Goal: Task Accomplishment & Management: Manage account settings

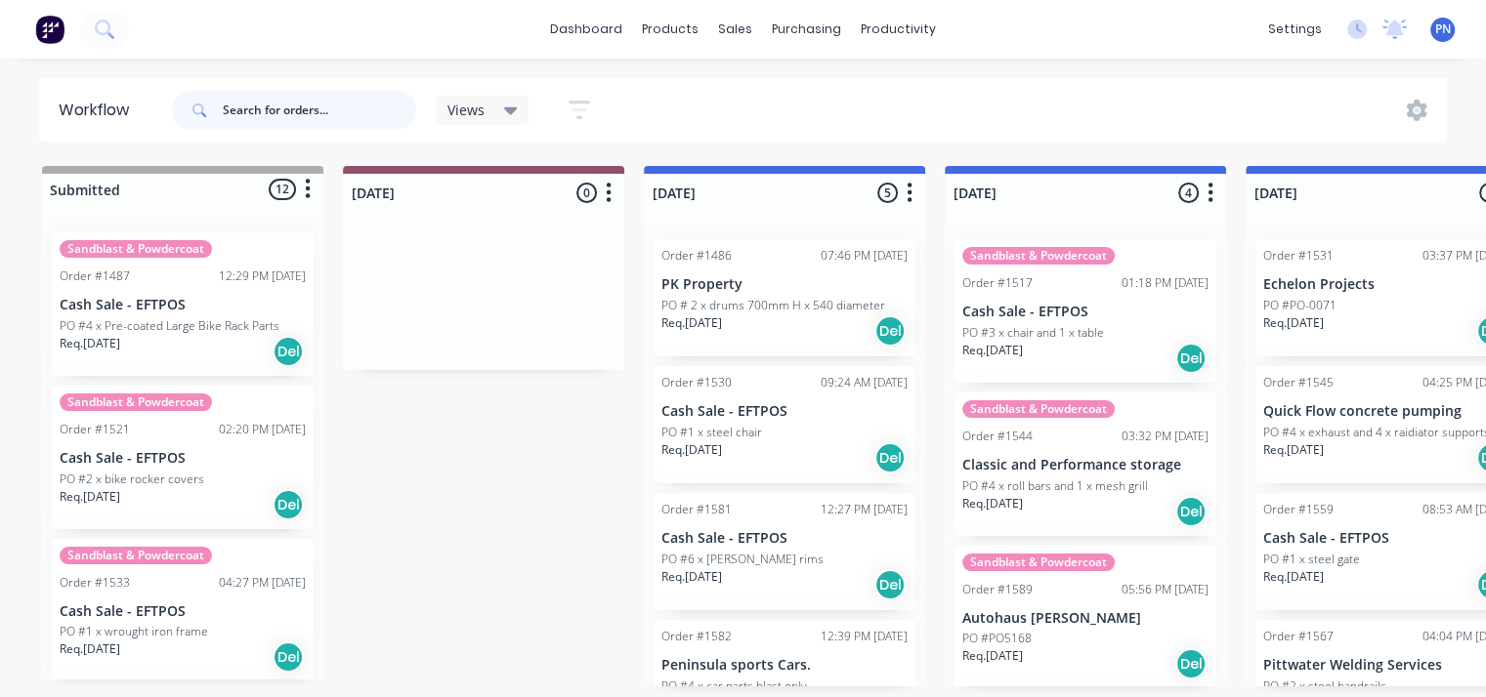
click at [231, 111] on input "text" at bounding box center [319, 110] width 193 height 39
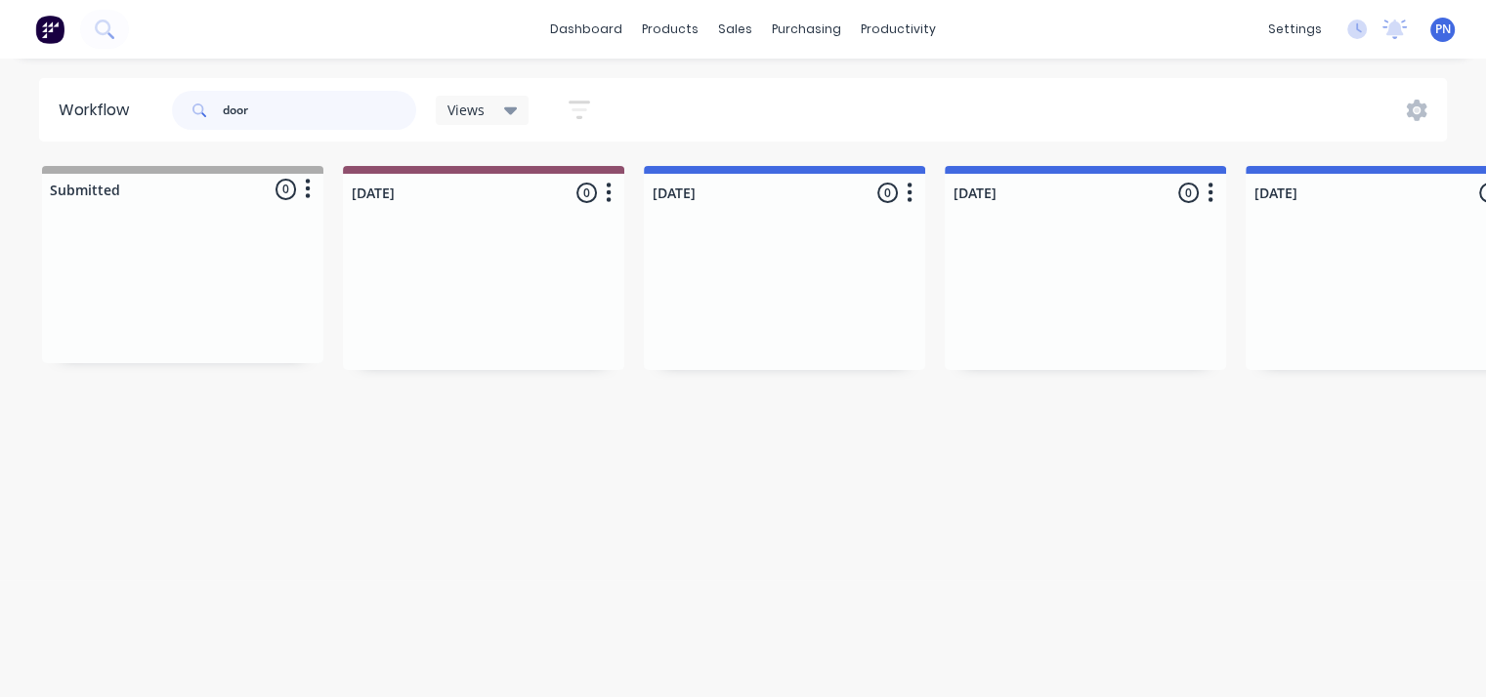
type input "door"
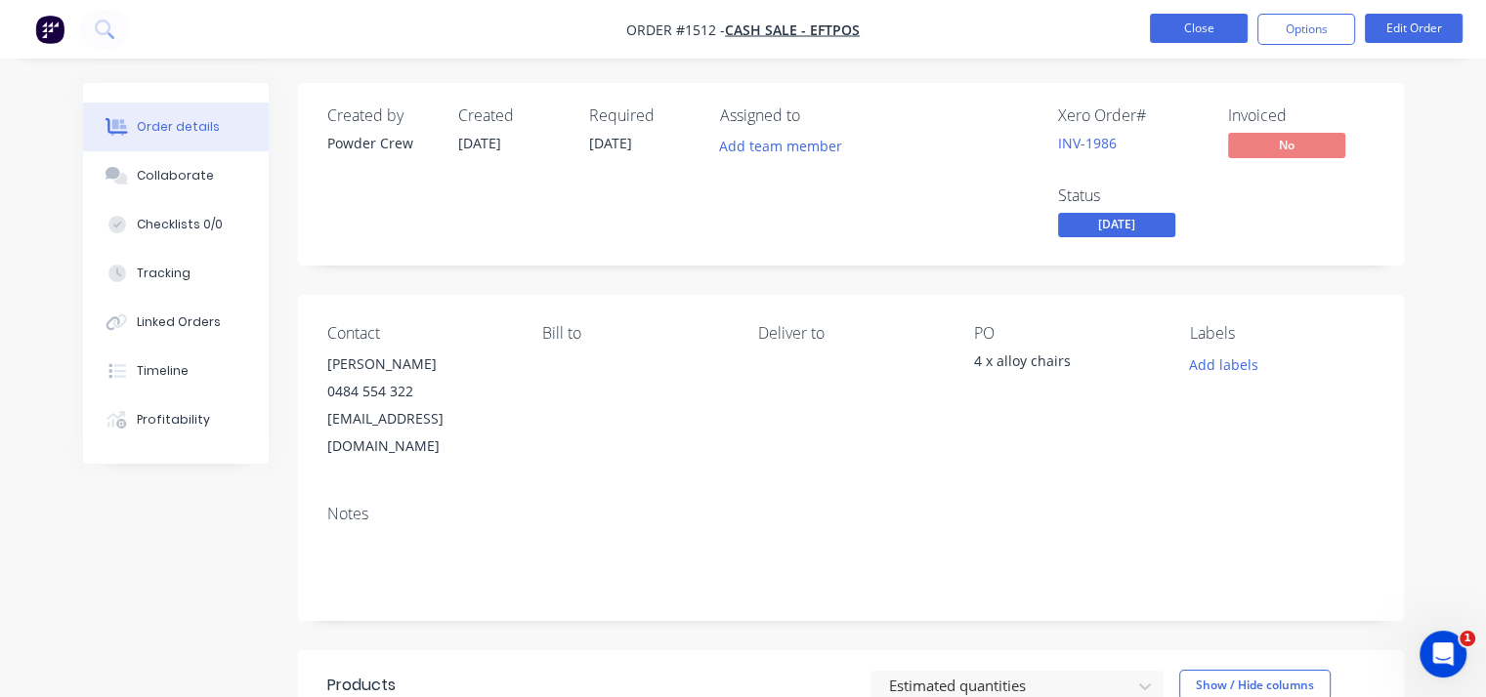
click at [1183, 23] on button "Close" at bounding box center [1199, 28] width 98 height 29
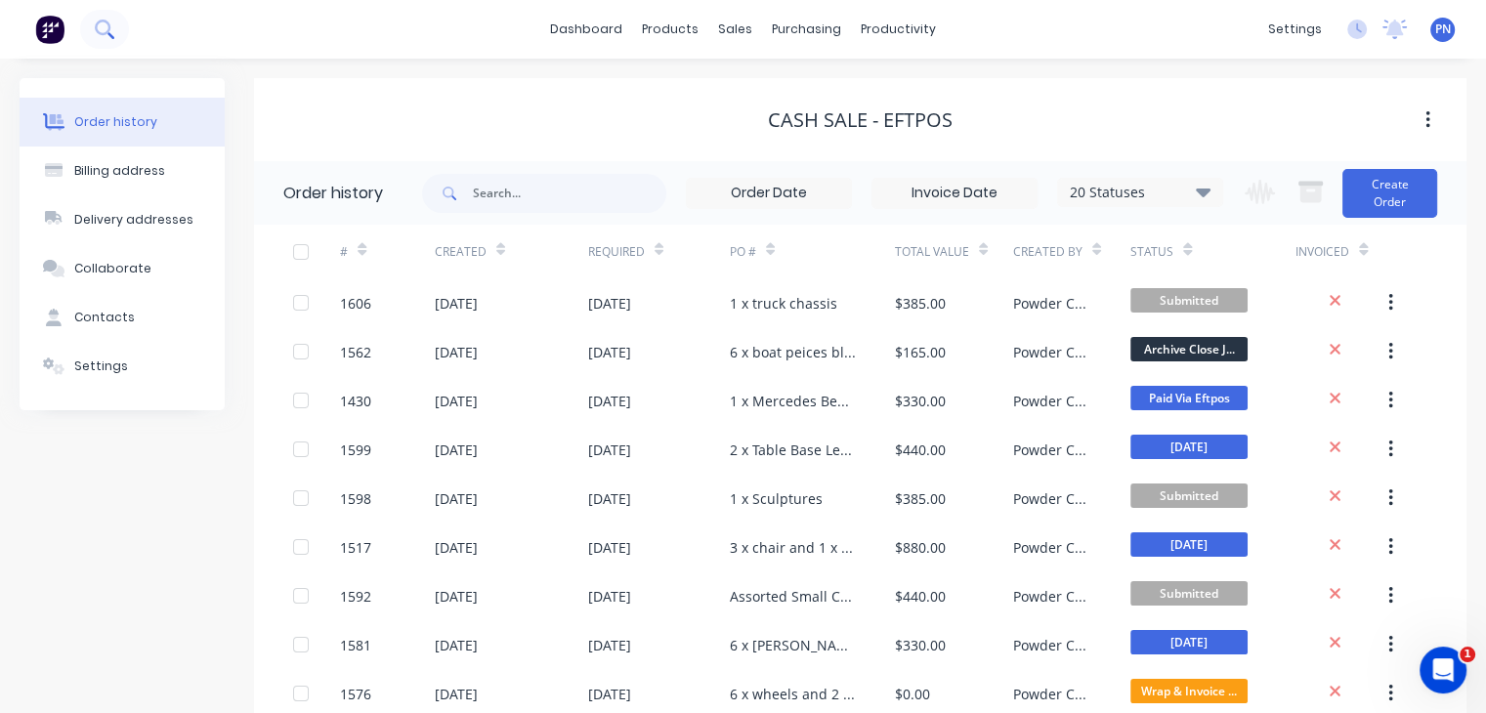
click at [97, 24] on icon at bounding box center [103, 28] width 16 height 16
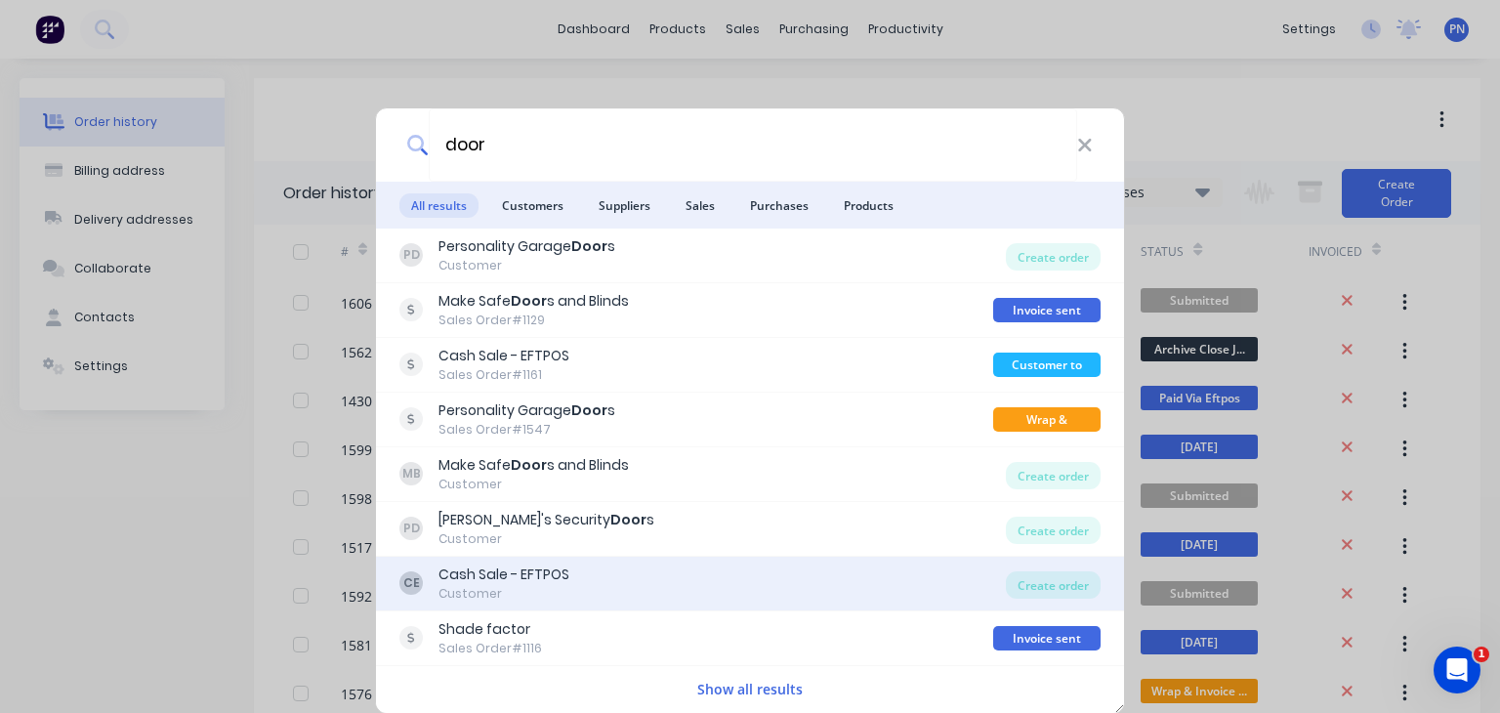
type input "door"
click at [461, 573] on div "Cash Sale - EFTPOS" at bounding box center [504, 575] width 131 height 21
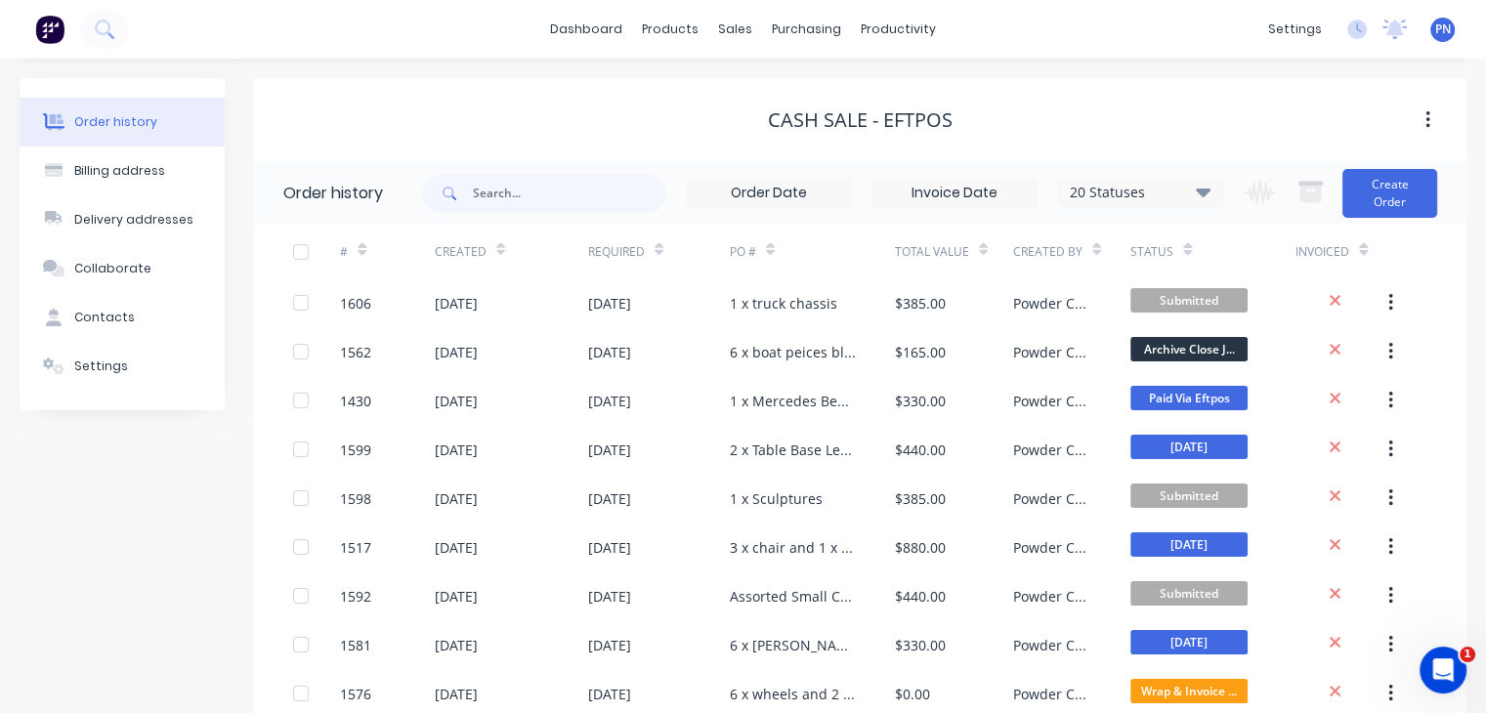
click at [465, 191] on span at bounding box center [447, 193] width 51 height 39
click at [526, 196] on input "text" at bounding box center [569, 193] width 193 height 39
type input "door"
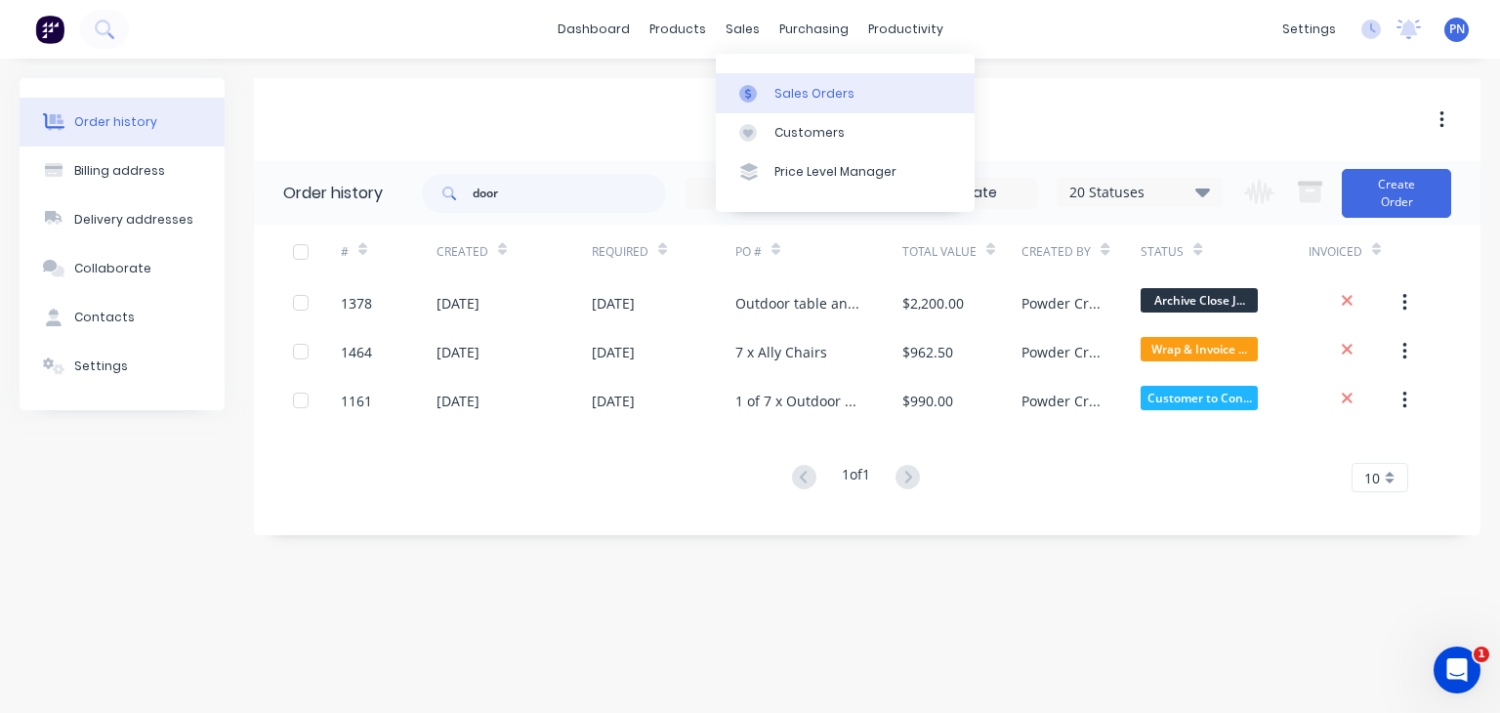
click at [819, 95] on div "Sales Orders" at bounding box center [815, 94] width 80 height 18
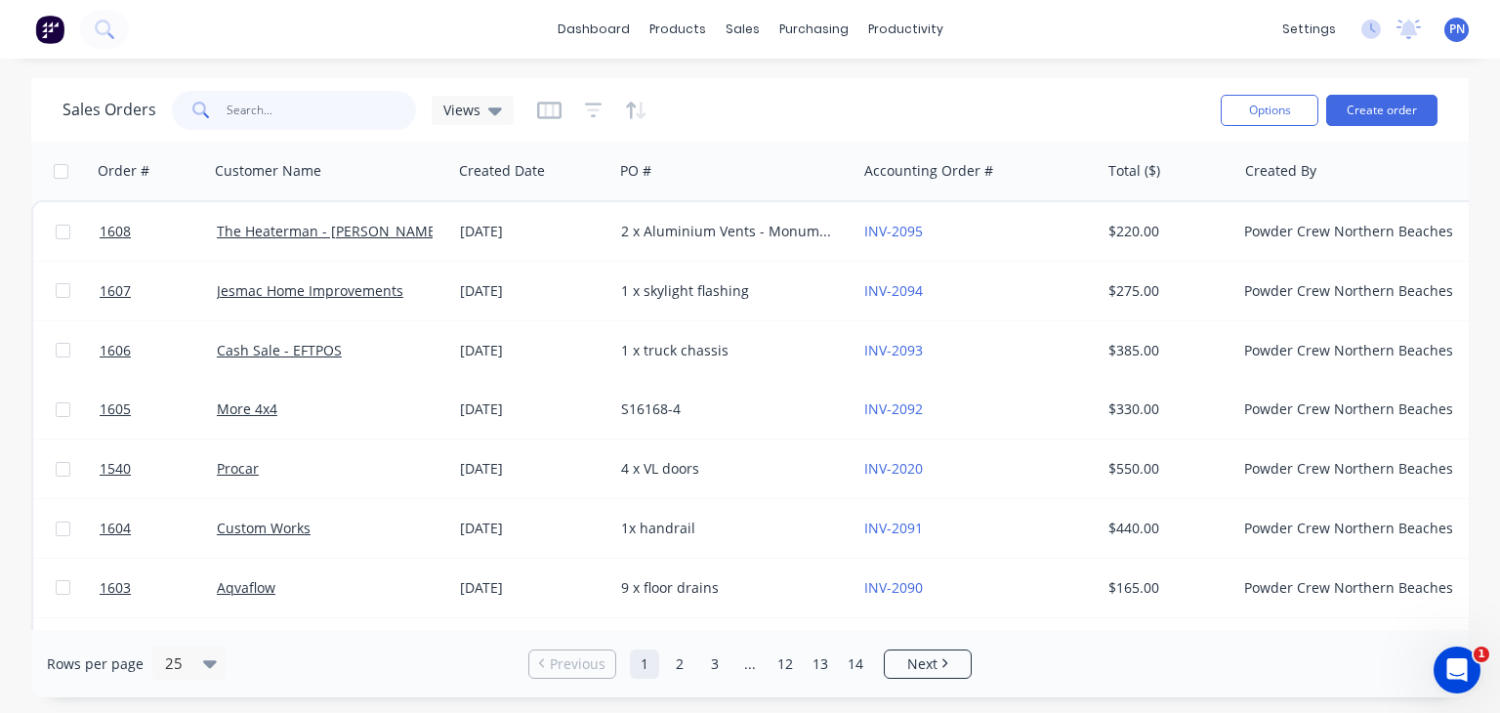
click at [259, 108] on input "text" at bounding box center [322, 110] width 190 height 39
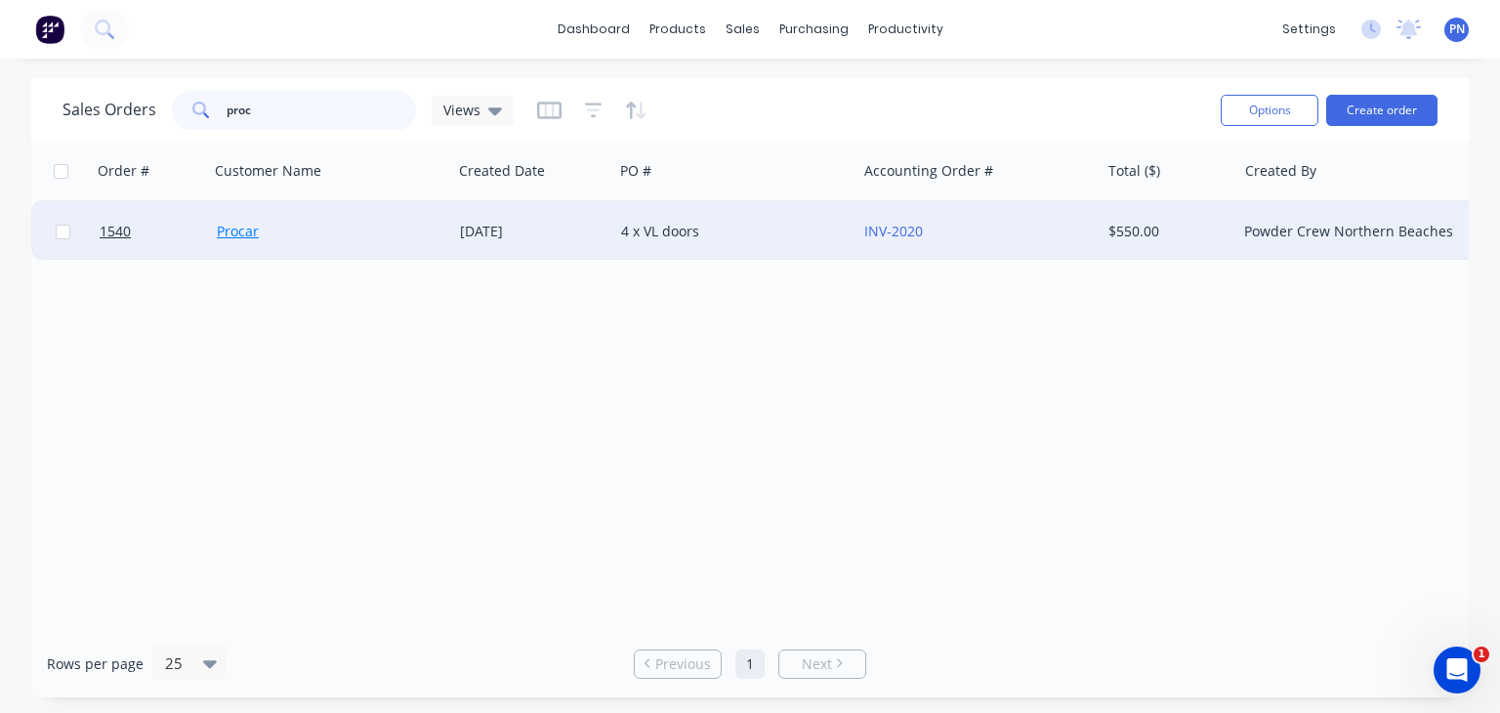
type input "proc"
click at [230, 227] on link "Procar" at bounding box center [238, 231] width 42 height 19
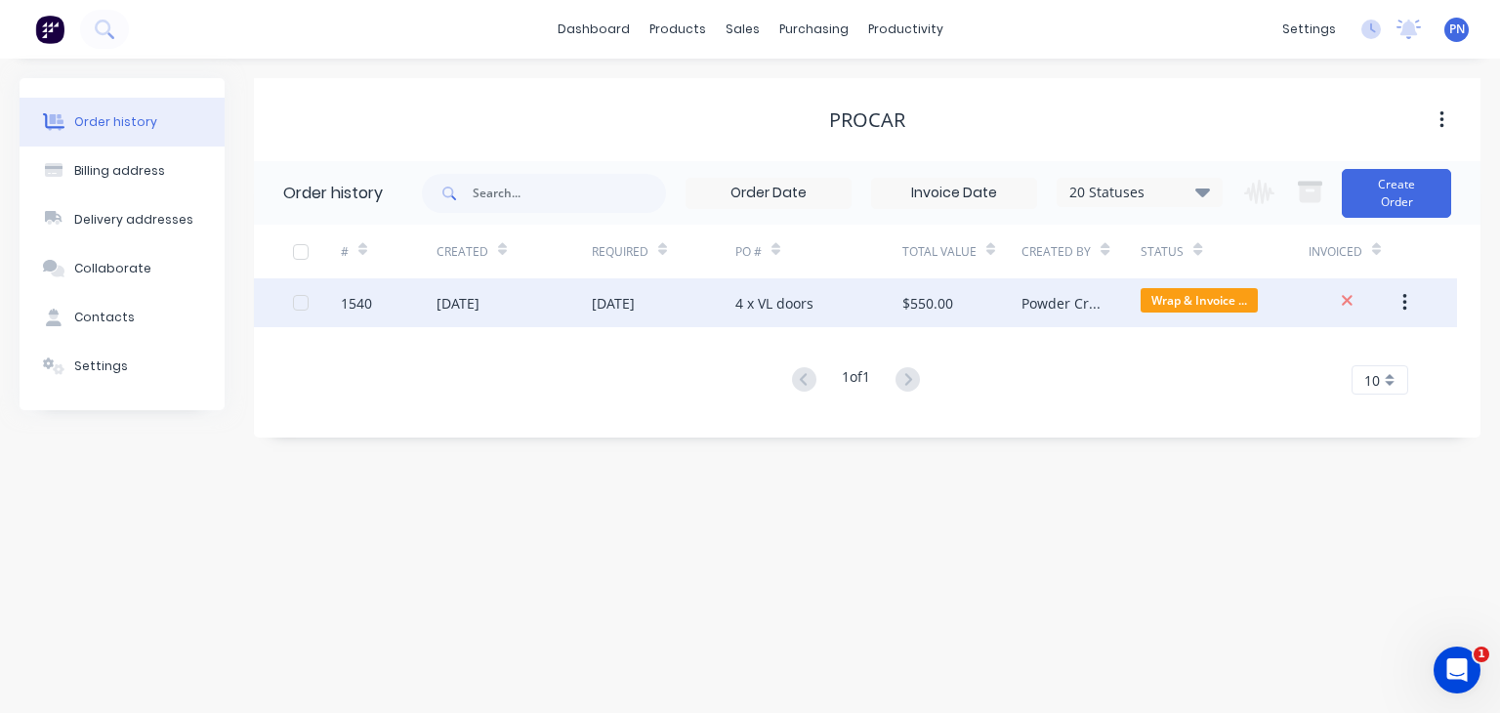
click at [749, 296] on div "4 x VL doors" at bounding box center [774, 303] width 78 height 21
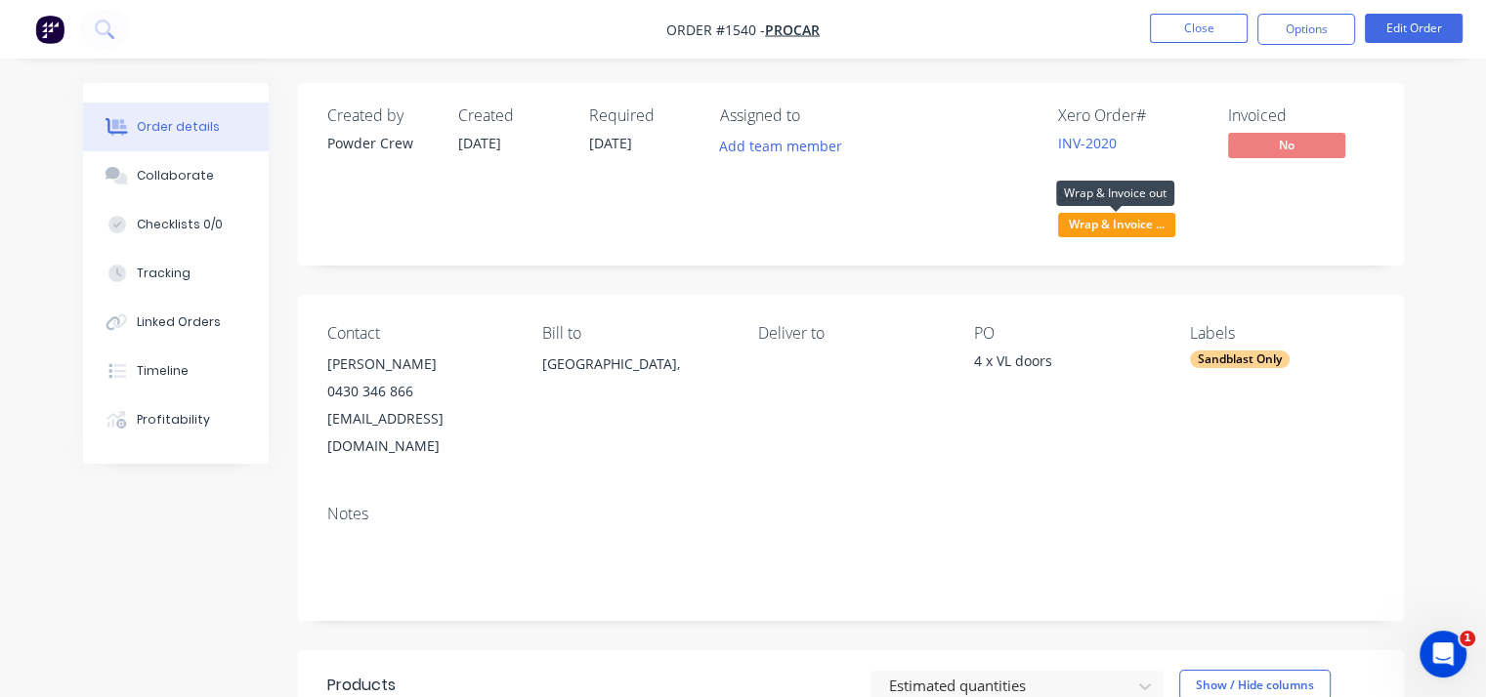
click at [1127, 217] on span "Wrap & Invoice ..." at bounding box center [1116, 225] width 117 height 24
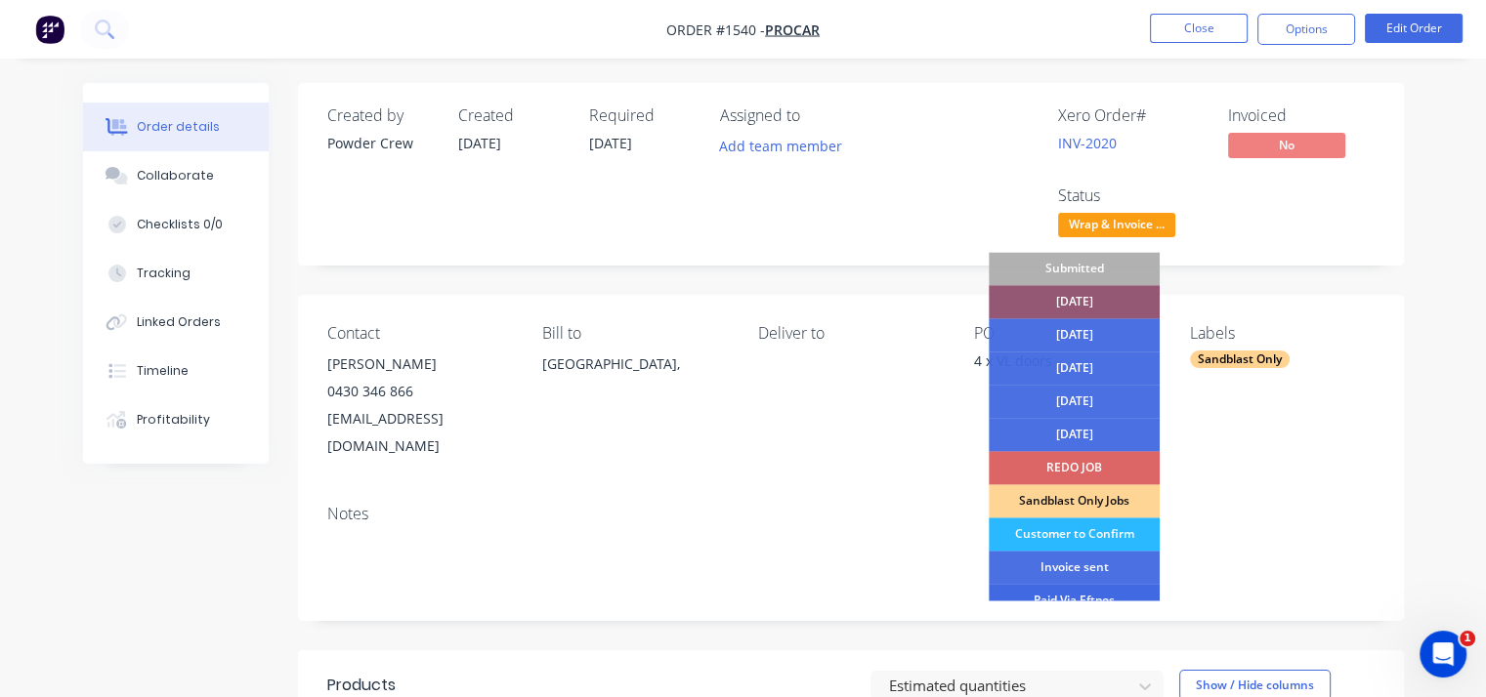
click at [1090, 597] on div "Paid Via Eftpos" at bounding box center [1073, 600] width 171 height 33
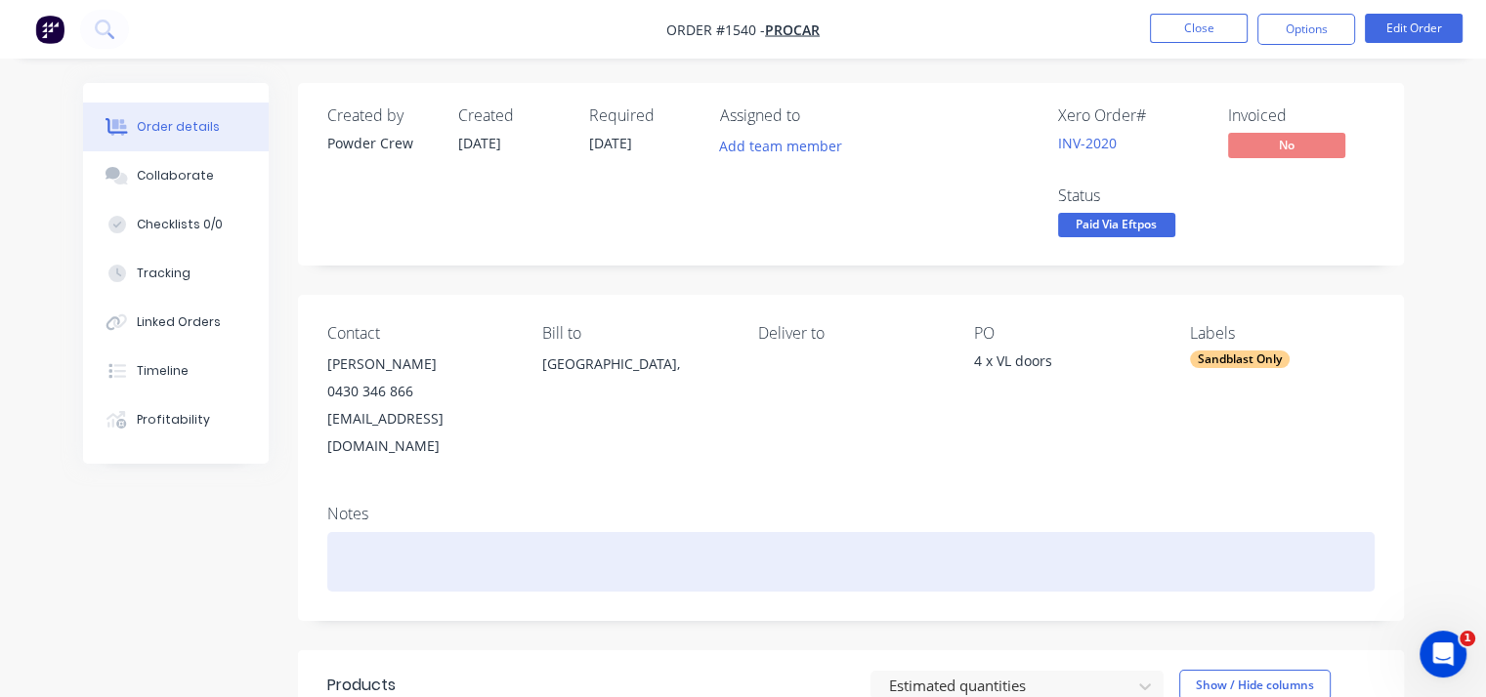
click at [356, 532] on div at bounding box center [850, 562] width 1047 height 60
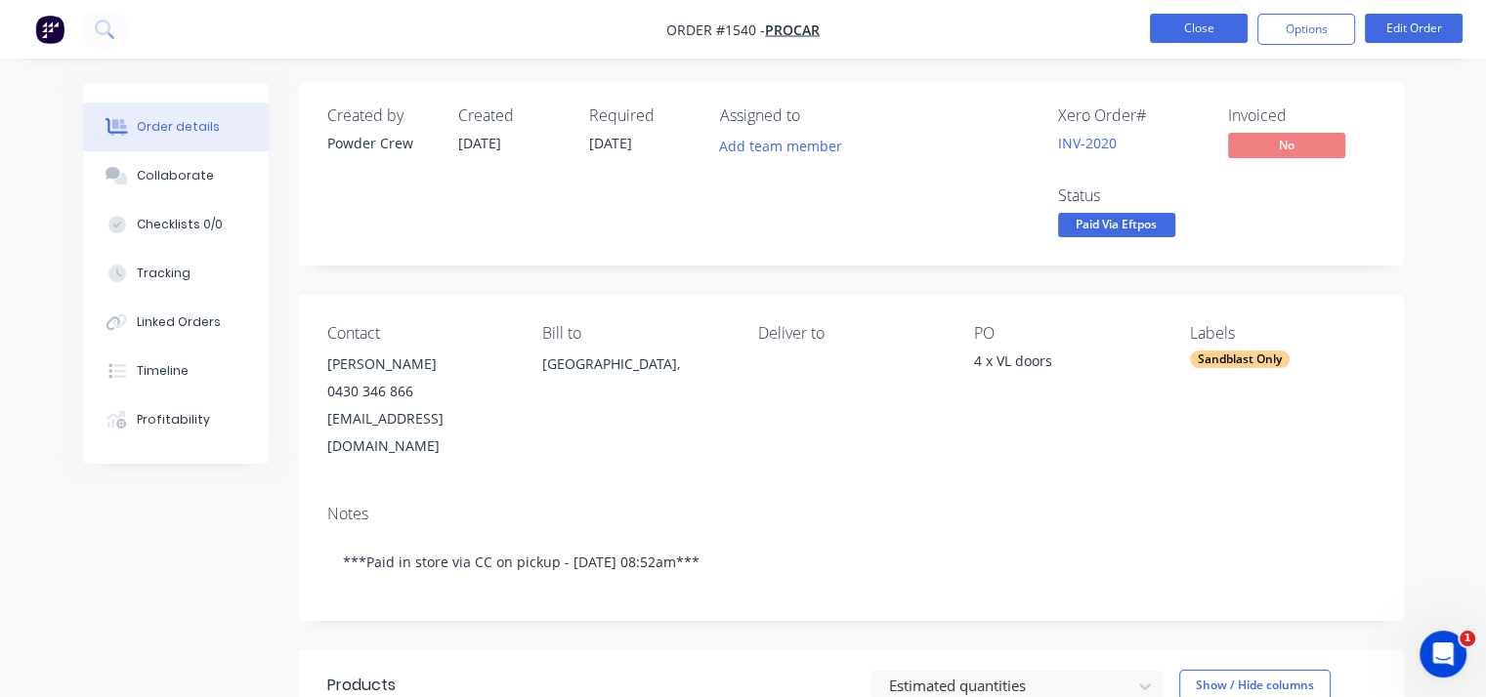
click at [1213, 29] on button "Close" at bounding box center [1199, 28] width 98 height 29
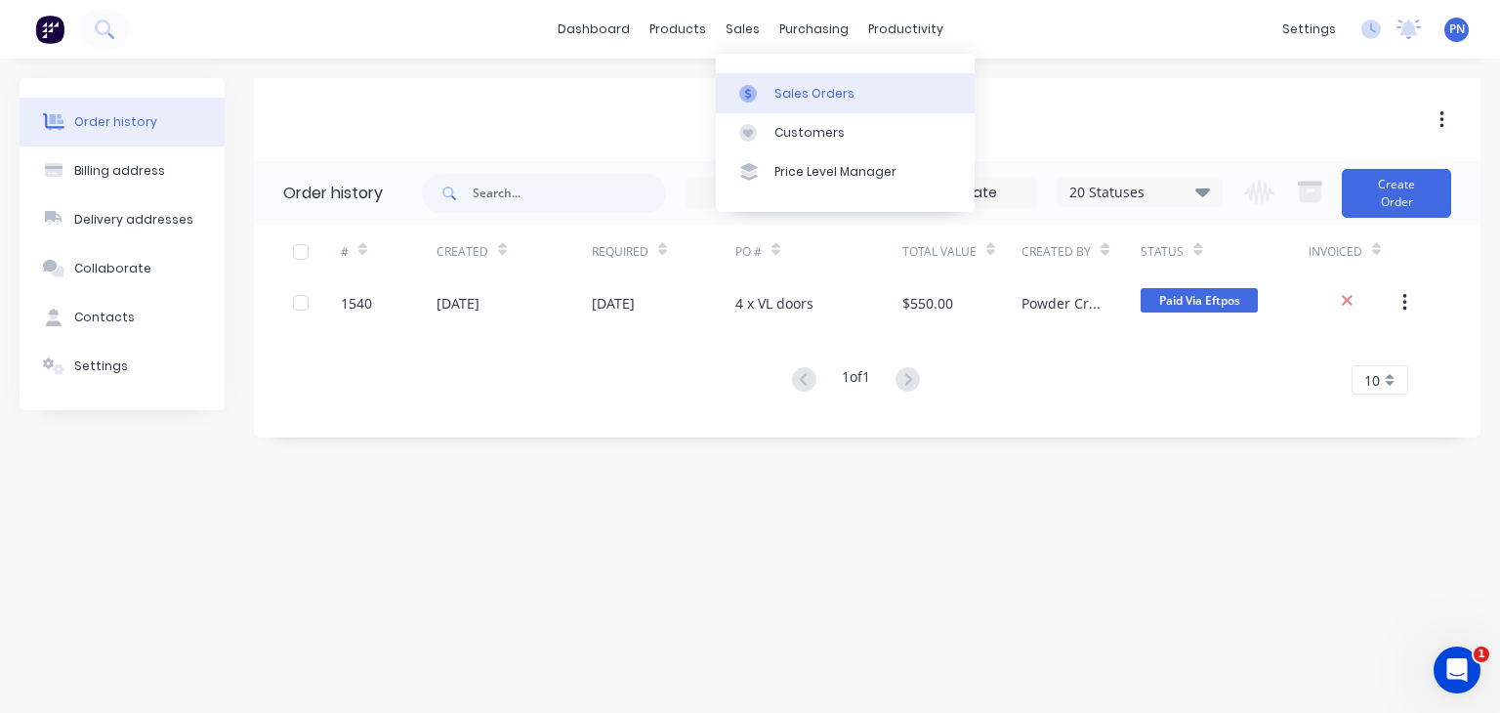
click at [799, 82] on link "Sales Orders" at bounding box center [845, 92] width 259 height 39
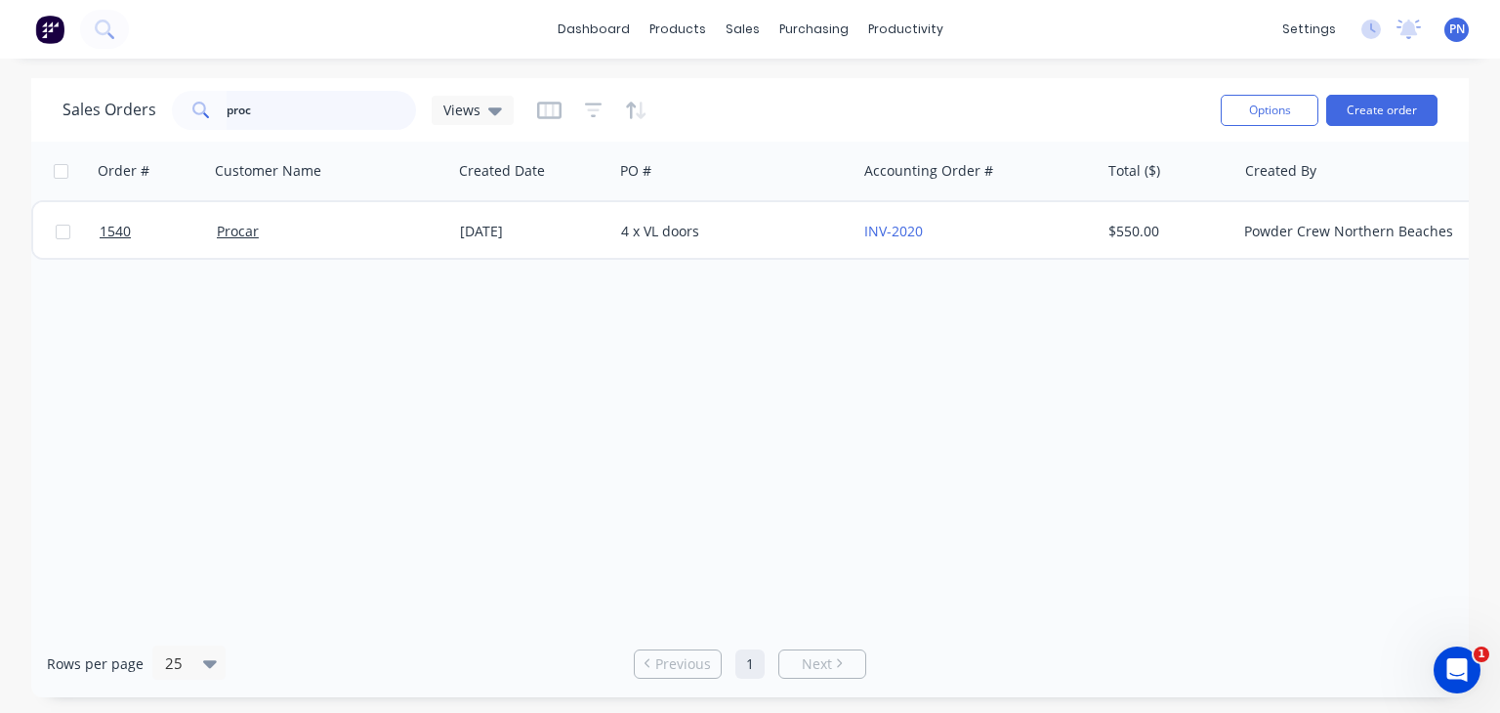
click at [301, 108] on input "proc" at bounding box center [322, 110] width 190 height 39
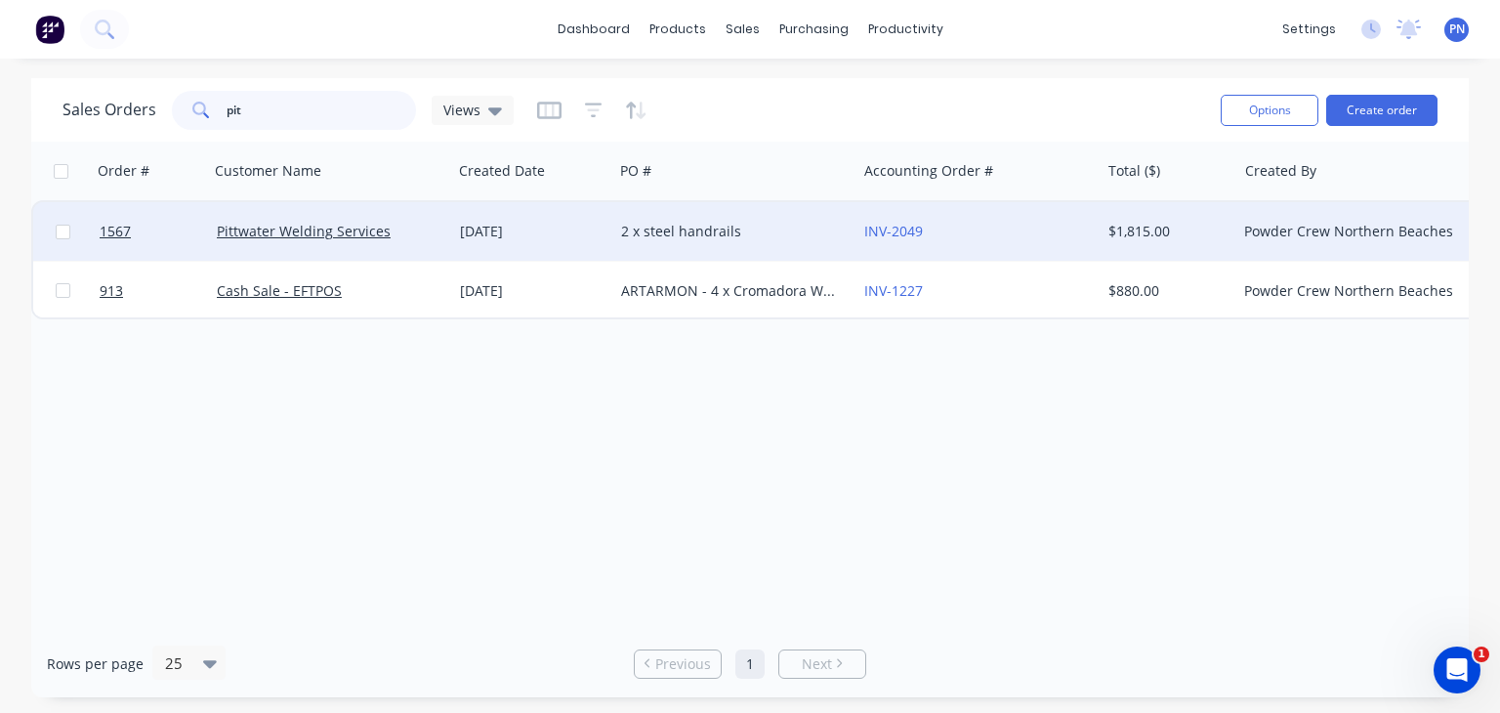
type input "pit"
click at [418, 235] on div "Pittwater Welding Services" at bounding box center [325, 232] width 217 height 20
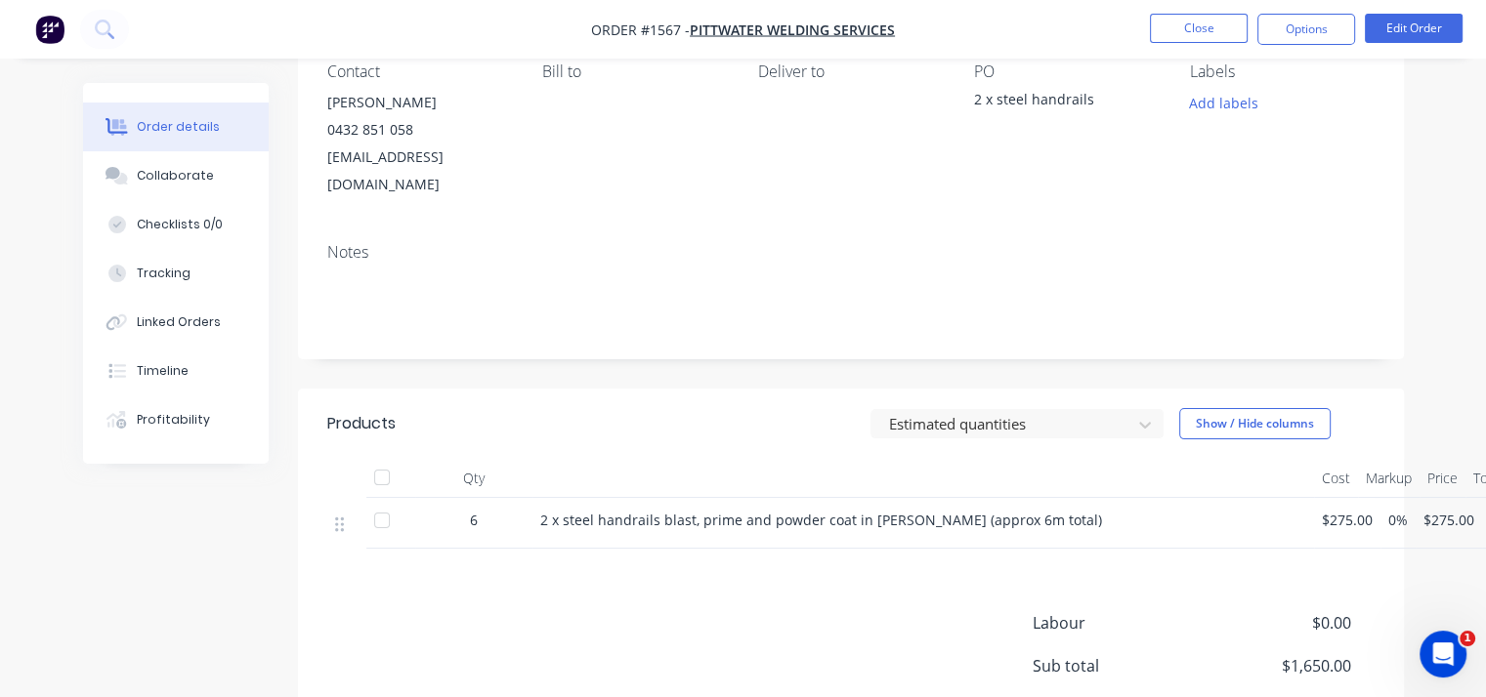
scroll to position [293, 0]
